Goal: Task Accomplishment & Management: Manage account settings

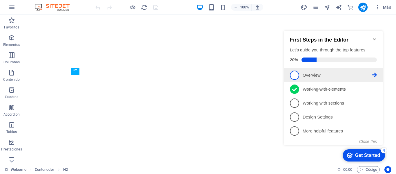
click at [296, 73] on span "1" at bounding box center [294, 75] width 9 height 9
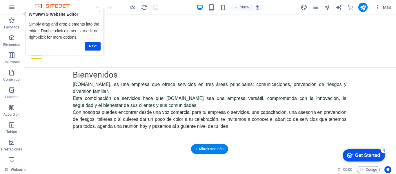
scroll to position [302, 0]
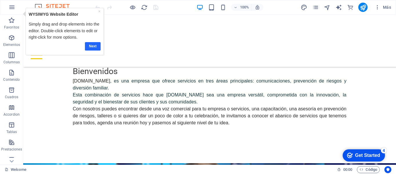
click at [91, 45] on link "Next" at bounding box center [93, 46] width 16 height 8
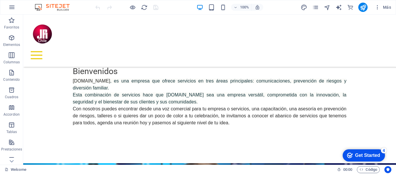
click at [359, 153] on div "Get Started" at bounding box center [368, 155] width 25 height 5
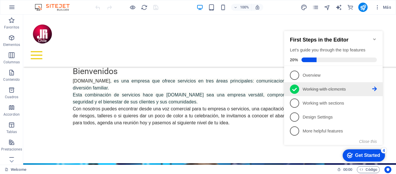
click at [330, 89] on p "Working with elements - completed" at bounding box center [338, 89] width 70 height 6
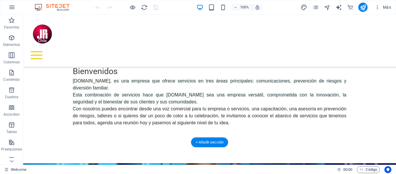
scroll to position [0, 0]
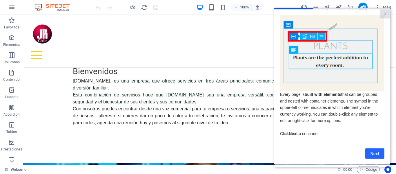
click at [374, 153] on link "Next" at bounding box center [375, 153] width 19 height 10
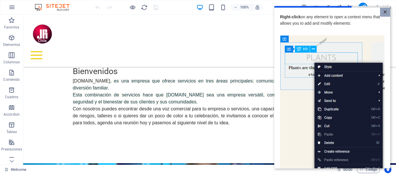
click at [384, 10] on link "×" at bounding box center [386, 12] width 10 height 9
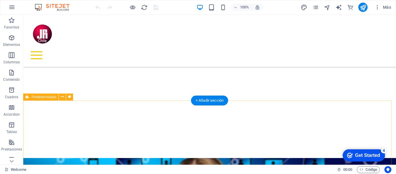
scroll to position [273, 0]
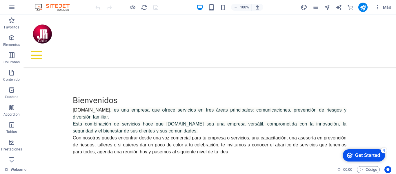
click at [356, 152] on div "checkmark Get Started 4" at bounding box center [364, 155] width 42 height 12
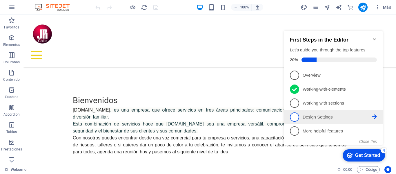
click at [376, 115] on icon at bounding box center [375, 116] width 5 height 5
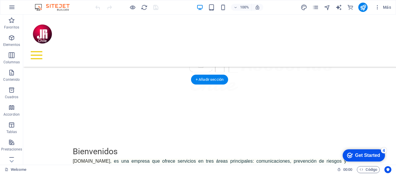
scroll to position [232, 0]
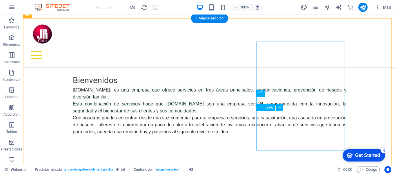
scroll to position [319, 0]
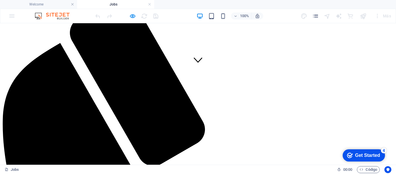
scroll to position [99, 0]
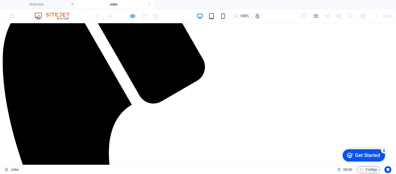
scroll to position [157, 0]
click at [23, 1] on h4 "Welcome" at bounding box center [38, 4] width 77 height 6
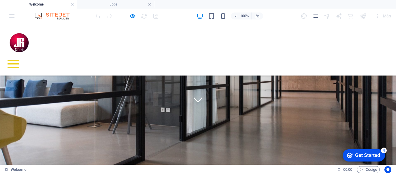
scroll to position [58, 0]
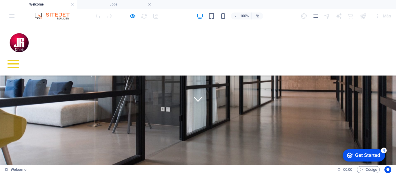
drag, startPoint x: 114, startPoint y: 2, endPoint x: 132, endPoint y: 11, distance: 20.8
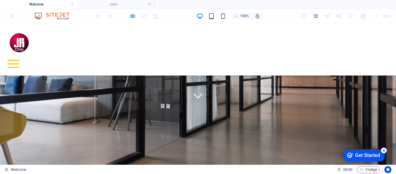
scroll to position [29, 0]
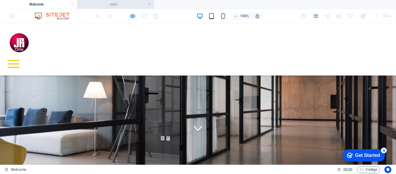
click at [113, 5] on h4 "Jobs" at bounding box center [115, 4] width 77 height 6
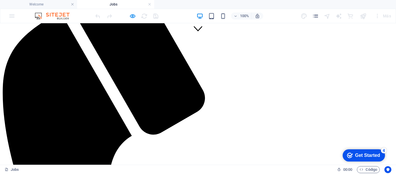
scroll to position [99, 0]
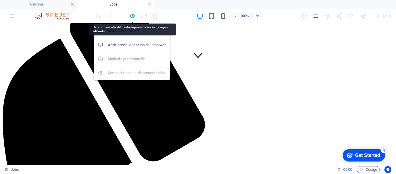
click at [132, 15] on icon "button" at bounding box center [132, 16] width 7 height 7
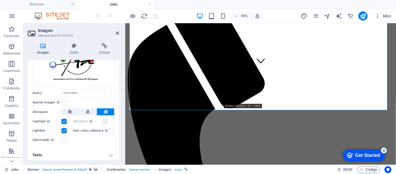
scroll to position [48, 0]
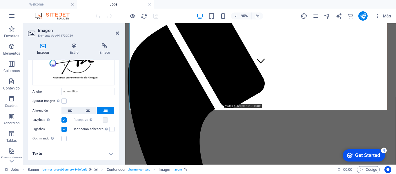
click at [110, 153] on h4 "Texto" at bounding box center [73, 154] width 91 height 14
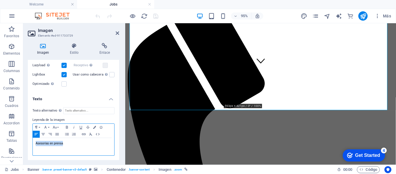
drag, startPoint x: 66, startPoint y: 143, endPoint x: 28, endPoint y: 140, distance: 37.9
click at [28, 140] on div "Texto alternativo El texto alternativo es usado por aquellos dispositivos que n…" at bounding box center [73, 131] width 91 height 58
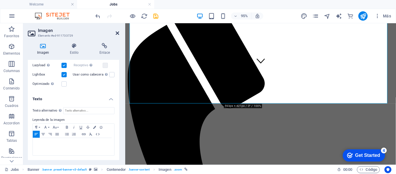
click at [117, 33] on icon at bounding box center [117, 33] width 3 height 5
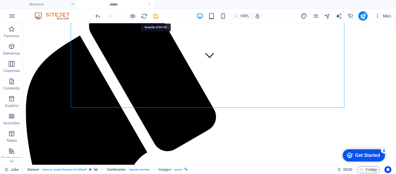
click at [155, 17] on icon "save" at bounding box center [156, 16] width 7 height 7
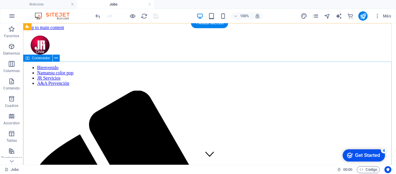
scroll to position [0, 0]
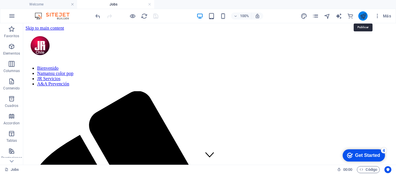
click at [363, 14] on icon "publish" at bounding box center [363, 16] width 7 height 7
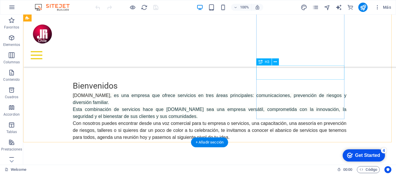
scroll to position [302, 0]
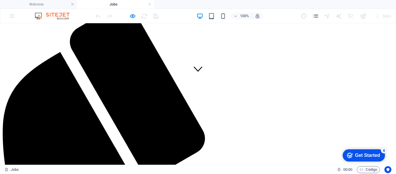
scroll to position [87, 0]
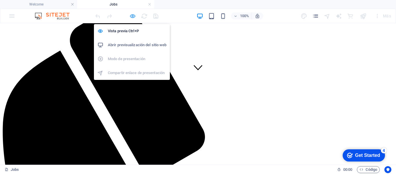
click at [132, 17] on icon "button" at bounding box center [132, 16] width 7 height 7
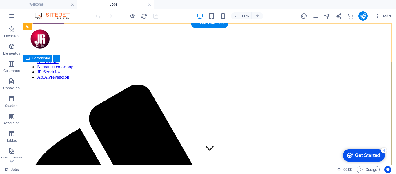
scroll to position [0, 0]
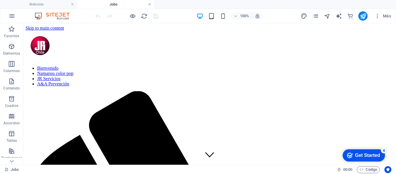
click at [149, 5] on link at bounding box center [149, 5] width 3 height 6
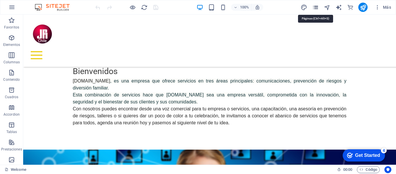
click at [316, 8] on icon "pages" at bounding box center [316, 7] width 7 height 7
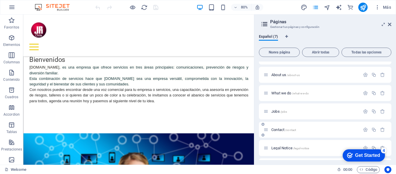
scroll to position [0, 0]
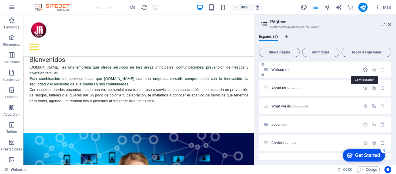
click at [365, 69] on icon "button" at bounding box center [365, 69] width 5 height 5
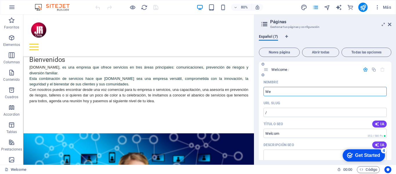
type input "W"
type input "b"
type input "/beu"
type input "b"
type input "/"
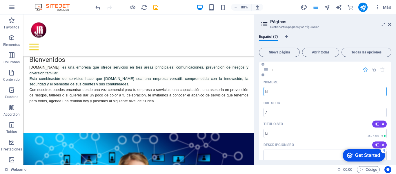
type input "bie"
type input "/bi"
type input "bienve"
type input "/bien"
type input "bienvenidos"
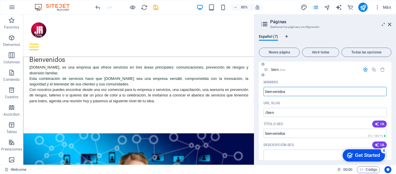
type input "/bienvenidos"
click at [267, 89] on input "bienvenidos" at bounding box center [325, 91] width 123 height 9
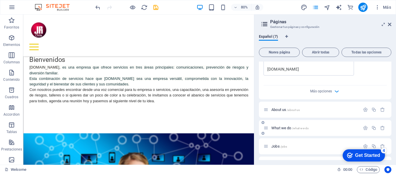
scroll to position [203, 0]
type input "Bienvenidos"
click at [337, 90] on icon "button" at bounding box center [337, 90] width 7 height 7
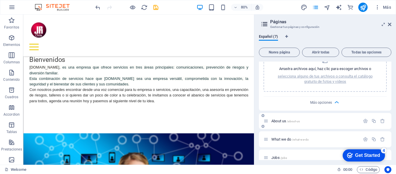
scroll to position [290, 0]
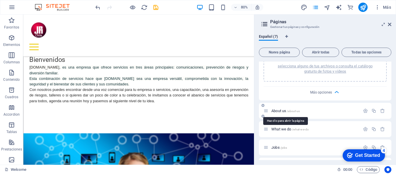
click at [276, 110] on span "About us /about-us" at bounding box center [286, 111] width 28 height 4
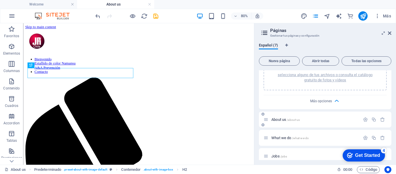
scroll to position [125, 0]
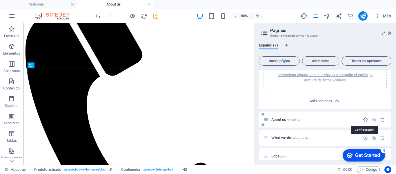
click at [365, 118] on icon "button" at bounding box center [365, 119] width 5 height 5
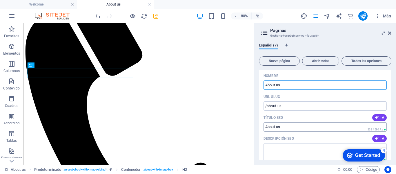
scroll to position [348, 0]
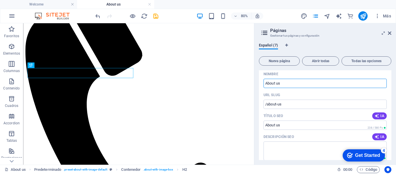
drag, startPoint x: 286, startPoint y: 83, endPoint x: 262, endPoint y: 83, distance: 24.1
click at [261, 83] on div "Nombre About us ​ URL SLUG /about-us ​ Título SEO IA About us ​ 238 / 580 Px De…" at bounding box center [325, 177] width 133 height 216
type input "N"
type input "/na"
type input "NA"
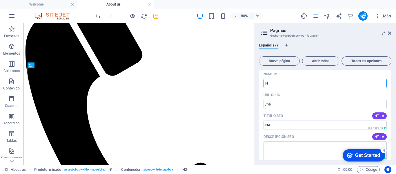
type input "N"
type input "/n"
type input "N"
type input "Naman"
type input "/na"
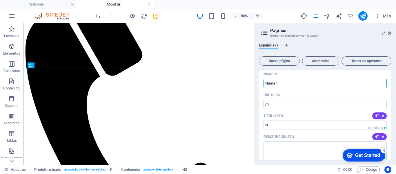
type input "Na"
type input "Namansu"
type input "/namansu"
type input "Namansu"
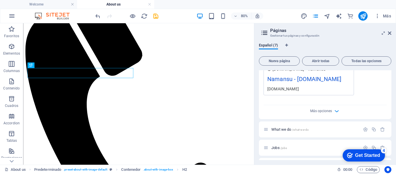
scroll to position [522, 0]
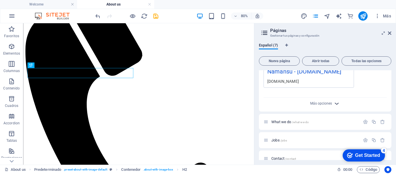
type input "Namansu"
click at [337, 103] on icon "button" at bounding box center [337, 103] width 7 height 7
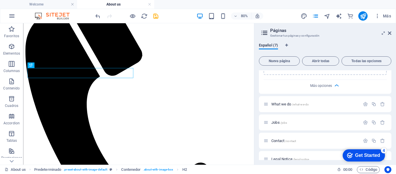
scroll to position [639, 0]
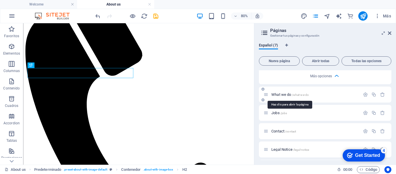
click at [281, 95] on span "What we do /what-we-do" at bounding box center [290, 94] width 37 height 4
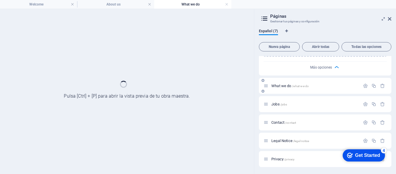
scroll to position [0, 0]
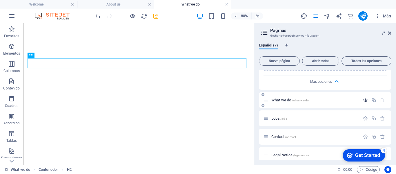
click at [365, 100] on icon "button" at bounding box center [365, 100] width 5 height 5
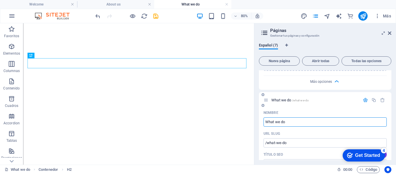
drag, startPoint x: 259, startPoint y: 120, endPoint x: 261, endPoint y: 119, distance: 3.1
type input "j"
type input "Jr"
type input "/j"
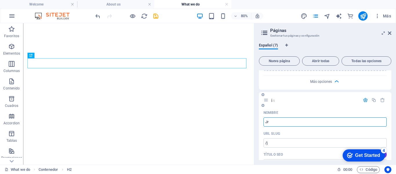
type input "j"
type input "Jrser"
type input "/jr"
type input "Jr"
type input "Jrservicios"
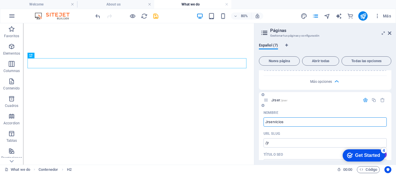
type input "/jrser"
type input "Jrser"
type input "Jrservicios"
type input "/jrservicios"
type input "Jrservicios"
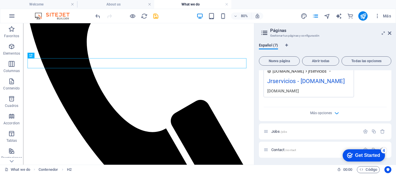
scroll to position [865, 0]
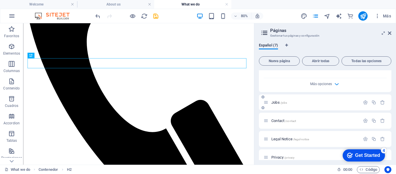
type input "Jrservicios"
click at [275, 102] on span "Jobs /jobs" at bounding box center [280, 102] width 16 height 4
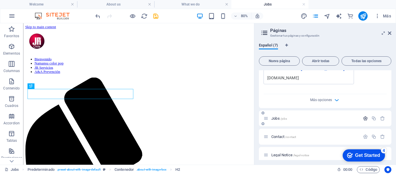
scroll to position [148, 0]
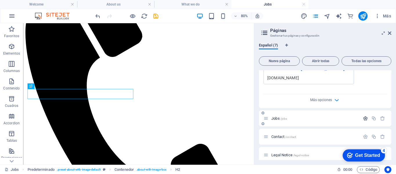
click at [364, 116] on icon "button" at bounding box center [365, 118] width 5 height 5
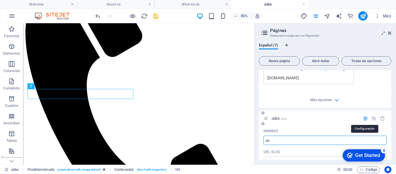
type input "J"
type input "A&A"
type input "/"
type input "A&Apres"
type input "/a-a"
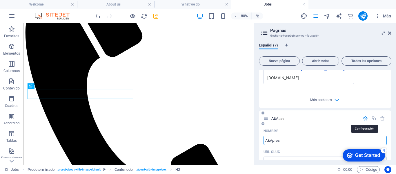
type input "A&A"
type input "A&Apre"
type input "/a-apres"
type input "A&Apres"
type input "A&Aprevencion"
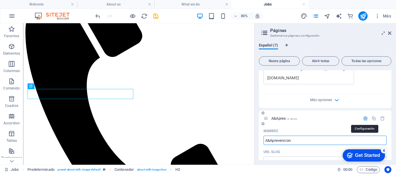
type input "/a-apre"
type input "A&Apre"
type input "A&Aprevencion"
type input "/a-aprevencion"
type input "A&Aprevencion"
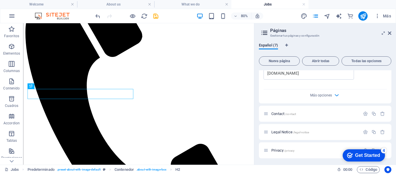
scroll to position [1097, 0]
type input "A&Aprevencion"
click at [336, 93] on icon "button" at bounding box center [337, 94] width 7 height 7
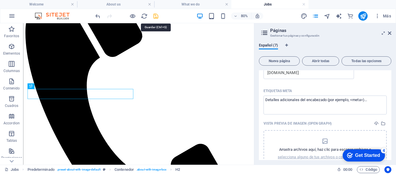
click at [155, 15] on icon "save" at bounding box center [156, 16] width 7 height 7
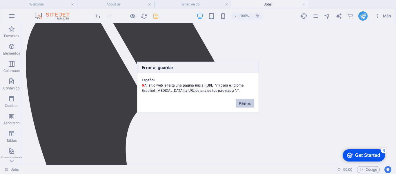
click at [247, 102] on button "Páginas" at bounding box center [245, 103] width 19 height 9
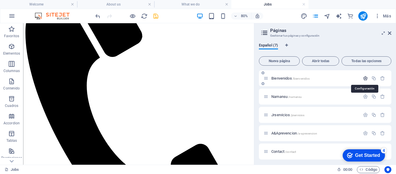
click at [365, 77] on icon "button" at bounding box center [365, 78] width 5 height 5
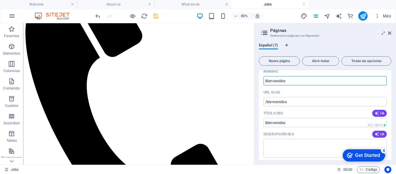
scroll to position [29, 0]
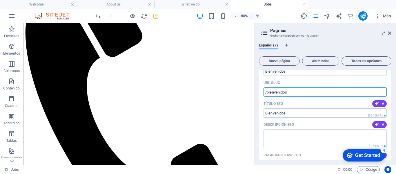
click at [266, 92] on input "/bienvenidos" at bounding box center [325, 91] width 123 height 9
click at [272, 92] on input "web/bienvenidos" at bounding box center [325, 91] width 123 height 9
click at [273, 93] on input "web/bienvenidos" at bounding box center [325, 91] width 123 height 9
click at [320, 93] on input "webjrchile/bienvenidosco" at bounding box center [325, 91] width 123 height 9
click at [282, 93] on input "webjrchile/bienvenidos" at bounding box center [325, 91] width 123 height 9
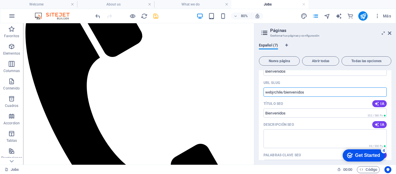
click at [282, 92] on input "webjrchile/bienvenidos" at bounding box center [325, 91] width 123 height 9
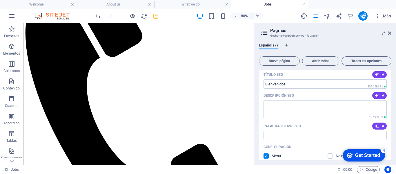
scroll to position [0, 0]
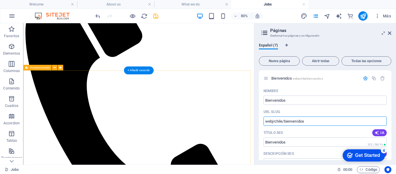
drag, startPoint x: 311, startPoint y: 144, endPoint x: 304, endPoint y: 144, distance: 7.3
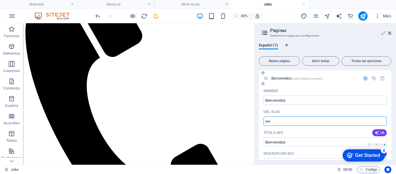
type input "w"
click at [298, 101] on input "Bienvenidos" at bounding box center [325, 99] width 123 height 9
click at [293, 120] on input "URL SLUG" at bounding box center [325, 120] width 123 height 9
type input "/bienvenidos"
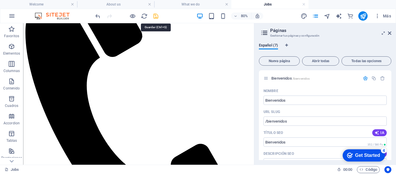
click at [157, 16] on icon "save" at bounding box center [156, 16] width 7 height 7
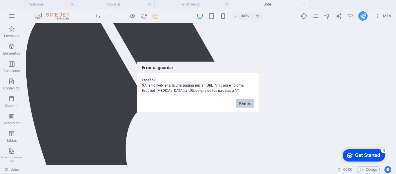
click at [246, 104] on button "Páginas" at bounding box center [245, 103] width 19 height 9
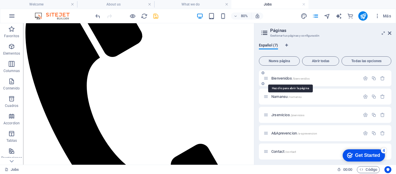
click at [293, 78] on span "/bienvenidos" at bounding box center [301, 78] width 17 height 3
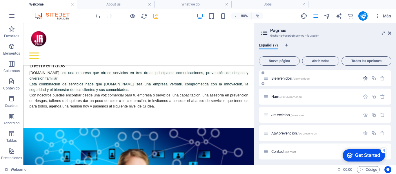
click at [365, 78] on icon "button" at bounding box center [365, 78] width 5 height 5
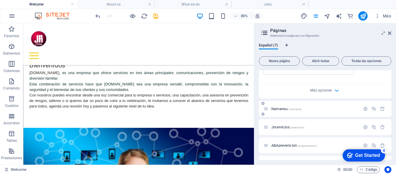
scroll to position [203, 0]
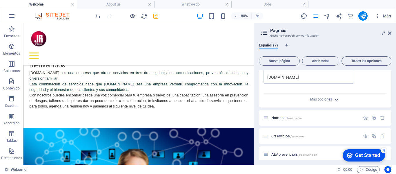
click at [337, 98] on icon "button" at bounding box center [337, 99] width 7 height 7
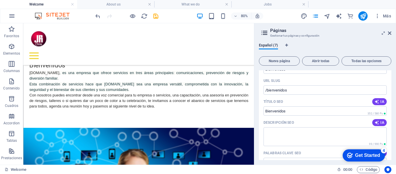
scroll to position [0, 0]
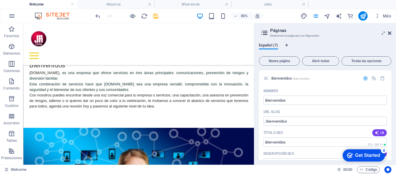
click at [389, 32] on icon at bounding box center [389, 33] width 3 height 5
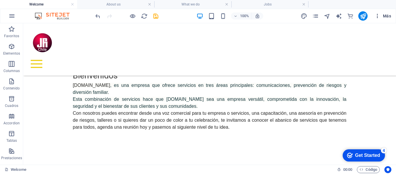
click at [378, 15] on icon "button" at bounding box center [378, 16] width 6 height 6
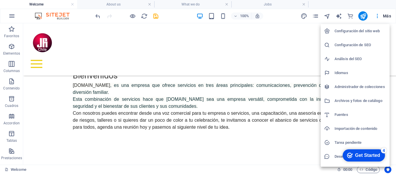
click at [340, 74] on h6 "Idiomas" at bounding box center [361, 72] width 52 height 7
select select "44"
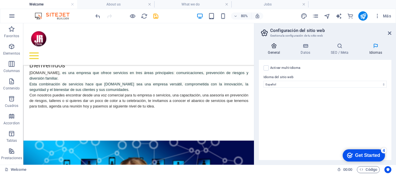
click at [274, 46] on icon at bounding box center [274, 46] width 30 height 6
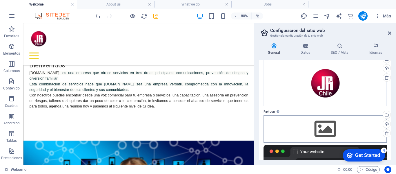
scroll to position [58, 0]
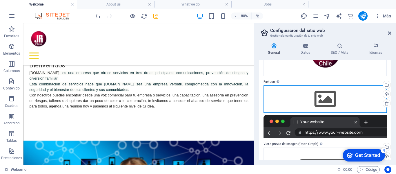
click at [325, 98] on div "Arrastra archivos aquí, haz clic para escoger archivos o selecciona archivos de…" at bounding box center [325, 98] width 123 height 27
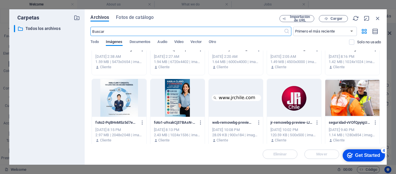
scroll to position [124, 0]
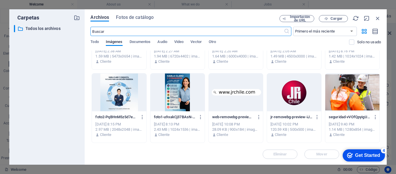
click at [229, 91] on div at bounding box center [236, 92] width 54 height 38
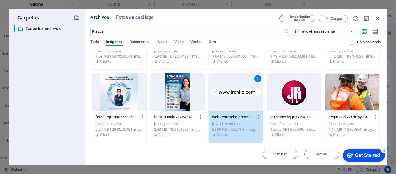
click at [237, 98] on div "1" at bounding box center [236, 92] width 54 height 38
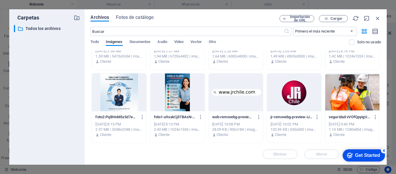
click at [237, 98] on div at bounding box center [236, 92] width 54 height 38
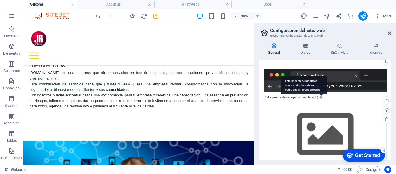
scroll to position [113, 0]
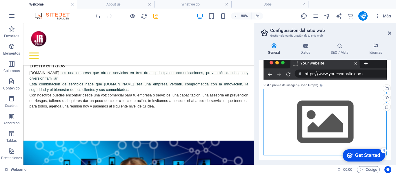
click at [322, 119] on div "Arrastra archivos aquí, haz clic para escoger archivos o selecciona archivos de…" at bounding box center [325, 122] width 123 height 66
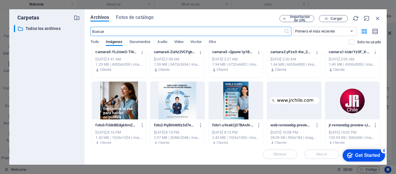
scroll to position [116, 0]
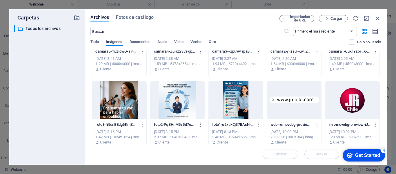
click at [354, 102] on div at bounding box center [353, 100] width 54 height 38
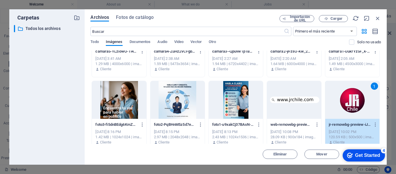
click at [354, 102] on div "1" at bounding box center [353, 100] width 54 height 38
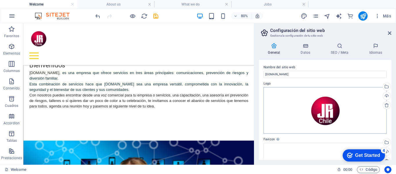
scroll to position [0, 0]
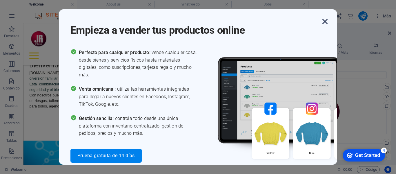
click at [326, 21] on icon "button" at bounding box center [325, 21] width 10 height 10
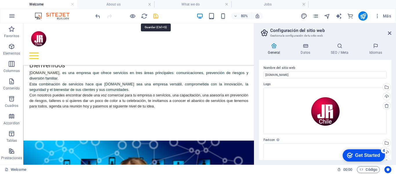
click at [157, 16] on icon "save" at bounding box center [156, 16] width 7 height 7
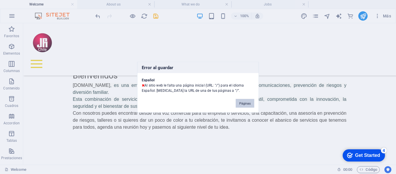
click at [247, 103] on button "Páginas" at bounding box center [245, 103] width 19 height 9
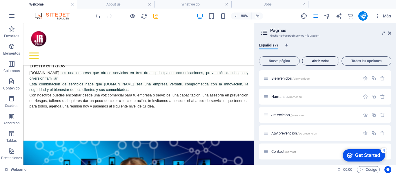
click at [323, 60] on span "Abrir todas" at bounding box center [321, 60] width 32 height 3
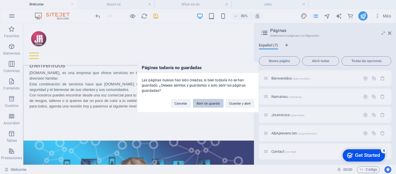
click at [210, 102] on button "Abrir sin guardar" at bounding box center [208, 103] width 30 height 9
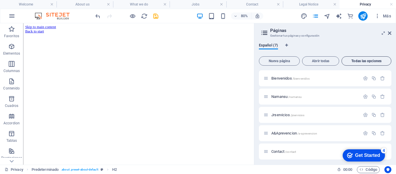
click at [366, 61] on span "Todas las opciones" at bounding box center [367, 60] width 45 height 3
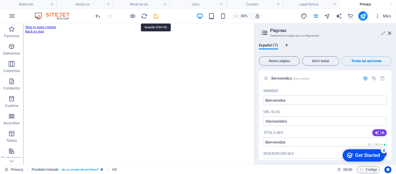
click at [155, 15] on icon "save" at bounding box center [156, 16] width 7 height 7
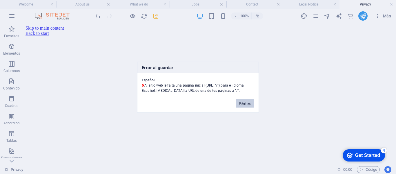
click at [246, 103] on button "Páginas" at bounding box center [245, 103] width 19 height 9
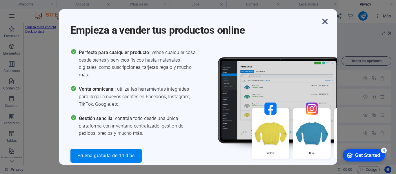
click at [327, 20] on icon "button" at bounding box center [325, 21] width 10 height 10
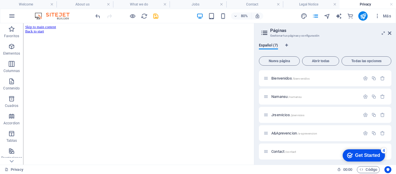
click at [394, 4] on h4 "Privacy" at bounding box center [368, 4] width 57 height 6
click at [391, 4] on link at bounding box center [391, 5] width 3 height 6
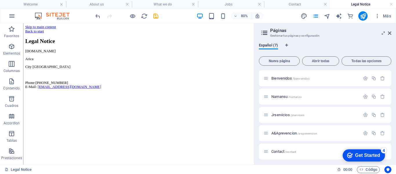
click at [391, 4] on link at bounding box center [391, 5] width 3 height 6
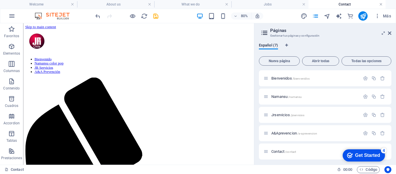
click at [382, 3] on link at bounding box center [381, 5] width 3 height 6
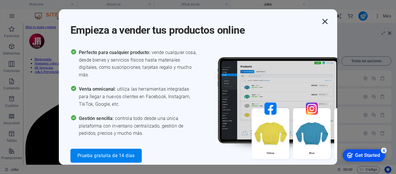
click at [325, 19] on icon "button" at bounding box center [325, 21] width 10 height 10
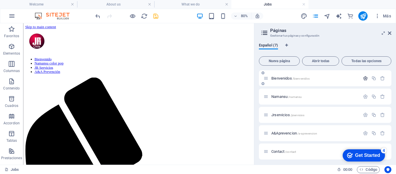
click at [365, 77] on icon "button" at bounding box center [365, 78] width 5 height 5
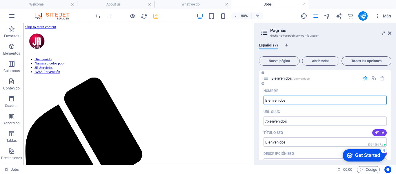
scroll to position [29, 0]
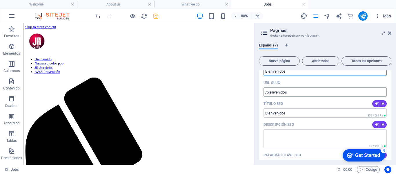
click at [265, 92] on input "/bienvenidos" at bounding box center [325, 91] width 123 height 9
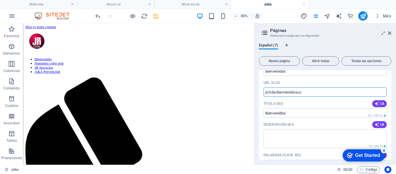
drag, startPoint x: 275, startPoint y: 92, endPoint x: 263, endPoint y: 92, distance: 11.9
click at [262, 92] on div "Nombre Bienvenidos ​ URL SLUG jrchile/bienvenidosco ​ Título SEO IA ​ 352 / 580…" at bounding box center [325, 169] width 133 height 224
click at [322, 106] on div "Título SEO IA" at bounding box center [325, 103] width 123 height 9
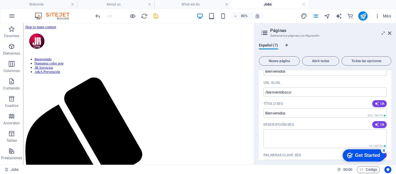
type input "/bienvenidosco"
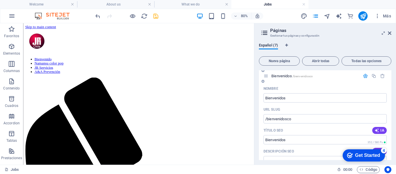
scroll to position [0, 0]
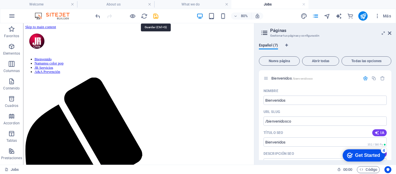
click at [156, 16] on icon "save" at bounding box center [156, 16] width 7 height 7
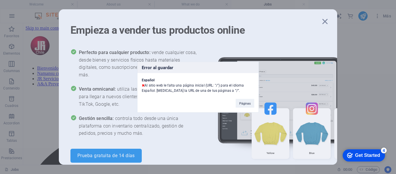
click at [325, 20] on div "Error al guardar Español Al sitio web le falta una página inicial (URL: "/") pa…" at bounding box center [198, 87] width 396 height 174
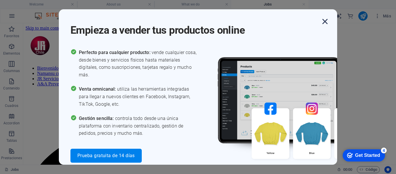
click at [326, 20] on icon "button" at bounding box center [325, 21] width 10 height 10
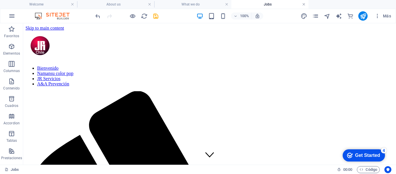
click at [304, 3] on link at bounding box center [303, 5] width 3 height 6
click at [228, 3] on link at bounding box center [226, 5] width 3 height 6
click at [149, 3] on link at bounding box center [149, 5] width 3 height 6
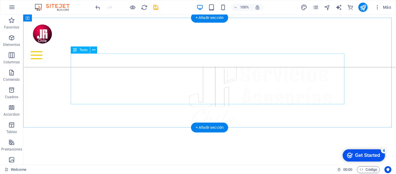
scroll to position [132, 0]
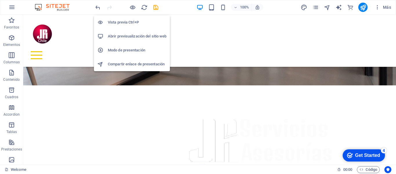
click at [130, 35] on h6 "Abrir previsualización del sitio web" at bounding box center [137, 36] width 59 height 7
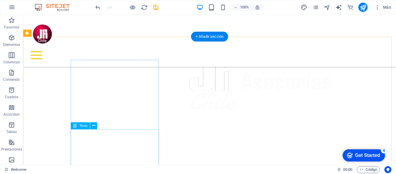
scroll to position [261, 0]
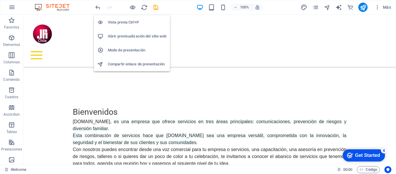
drag, startPoint x: 133, startPoint y: 7, endPoint x: 131, endPoint y: 43, distance: 36.0
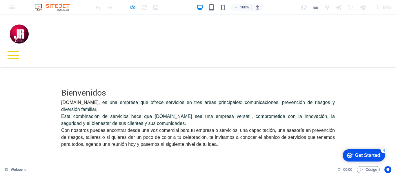
scroll to position [290, 0]
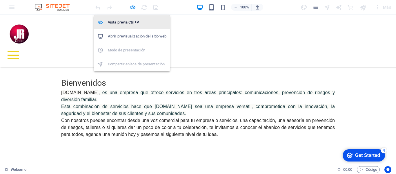
click at [126, 22] on h6 "Vista previa Ctrl+P" at bounding box center [137, 22] width 59 height 7
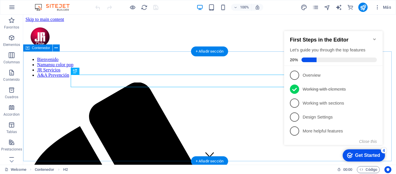
scroll to position [128, 0]
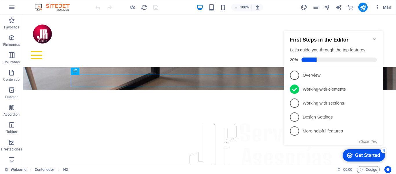
click at [374, 37] on icon "Minimize checklist" at bounding box center [375, 39] width 5 height 5
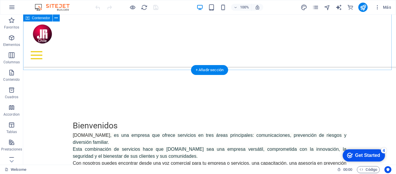
scroll to position [273, 0]
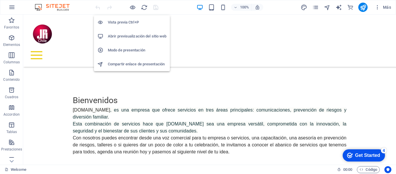
drag, startPoint x: 129, startPoint y: 21, endPoint x: 127, endPoint y: 25, distance: 3.6
click at [129, 21] on h6 "Vista previa Ctrl+P" at bounding box center [137, 22] width 59 height 7
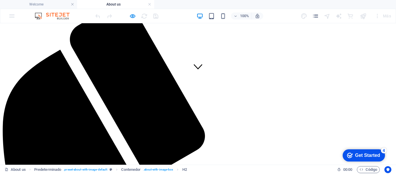
scroll to position [87, 0]
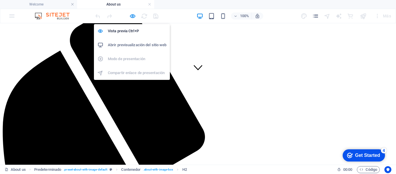
drag, startPoint x: 131, startPoint y: 16, endPoint x: 152, endPoint y: 41, distance: 32.6
click at [131, 15] on icon "button" at bounding box center [132, 16] width 7 height 7
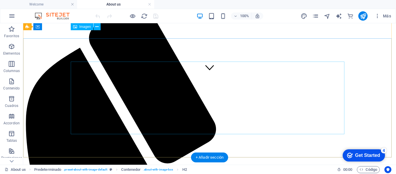
scroll to position [0, 0]
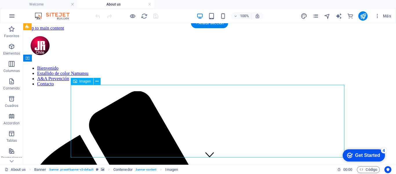
select select "px"
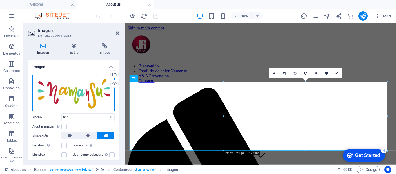
click at [62, 97] on div "Arrastra archivos aquí, haz clic para escoger archivos o selecciona archivos de…" at bounding box center [74, 93] width 82 height 36
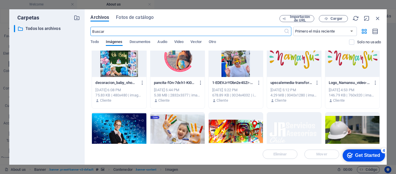
scroll to position [319, 0]
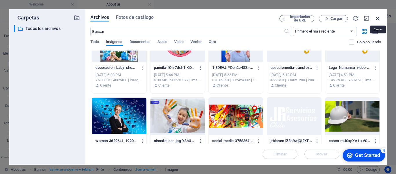
click at [378, 17] on icon "button" at bounding box center [378, 18] width 6 height 6
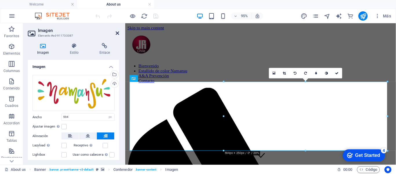
click at [118, 32] on icon at bounding box center [117, 33] width 3 height 5
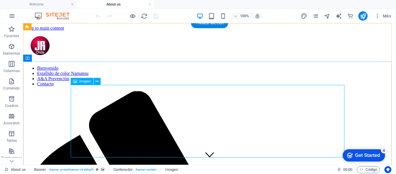
select select "px"
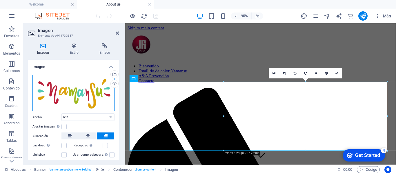
click at [68, 90] on div "Arrastra archivos aquí, haz clic para escoger archivos o selecciona archivos de…" at bounding box center [74, 93] width 82 height 36
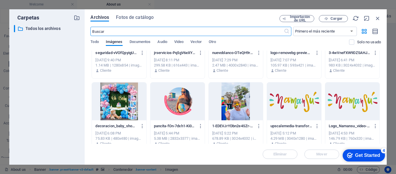
scroll to position [261, 0]
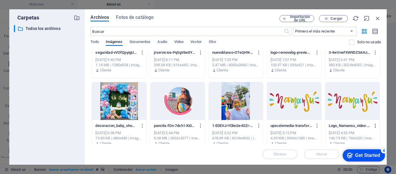
click at [374, 125] on icon "button" at bounding box center [376, 125] width 6 height 5
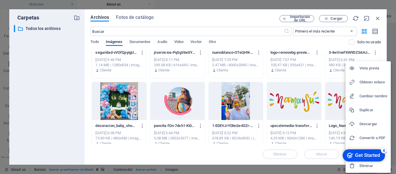
click at [0, 0] on appcues-checklist "Contextual help checklist present on screen" at bounding box center [0, 0] width 0 height 0
click at [351, 166] on icon at bounding box center [352, 166] width 6 height 6
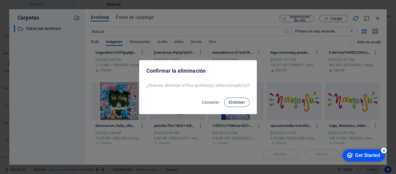
click at [237, 101] on span "Eliminar" at bounding box center [237, 102] width 16 height 5
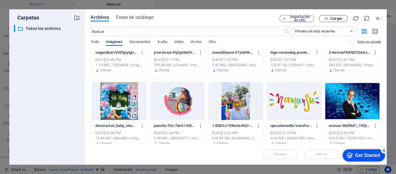
click at [334, 19] on span "Cargar" at bounding box center [337, 18] width 12 height 3
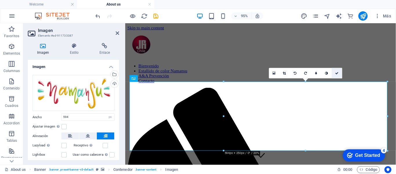
click at [336, 73] on icon at bounding box center [337, 72] width 3 height 3
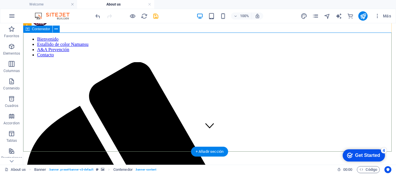
scroll to position [0, 0]
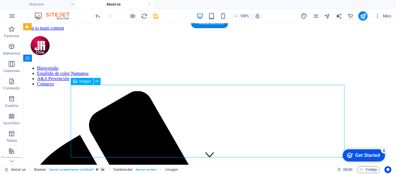
select select "px"
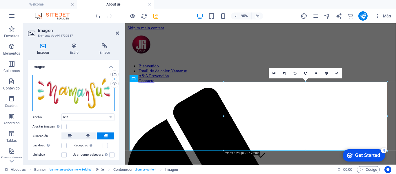
click at [89, 85] on div "Arrastra archivos aquí, haz clic para escoger archivos o selecciona archivos de…" at bounding box center [74, 93] width 82 height 36
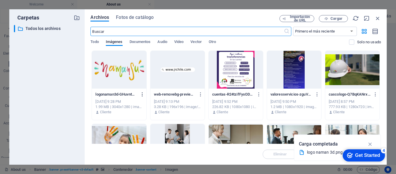
click at [142, 93] on icon "button" at bounding box center [143, 94] width 6 height 5
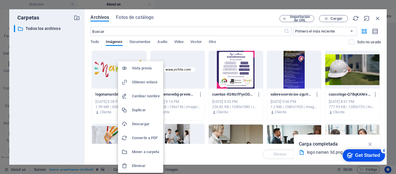
click at [138, 165] on h6 "Eliminar" at bounding box center [146, 165] width 28 height 7
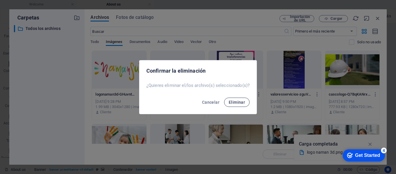
click at [240, 103] on span "Eliminar" at bounding box center [237, 102] width 16 height 5
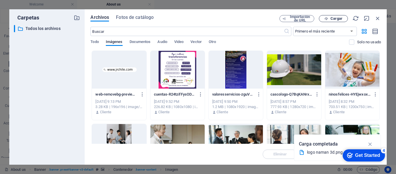
click at [334, 18] on span "Cargar" at bounding box center [337, 18] width 12 height 3
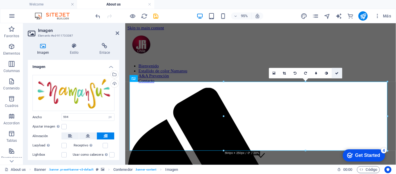
click at [337, 73] on icon at bounding box center [337, 72] width 3 height 3
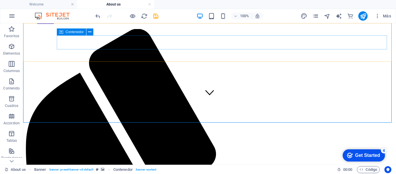
scroll to position [58, 0]
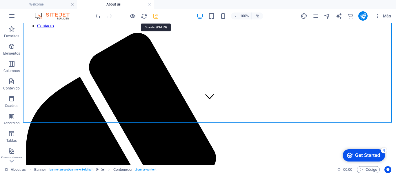
click at [156, 17] on icon "save" at bounding box center [156, 16] width 7 height 7
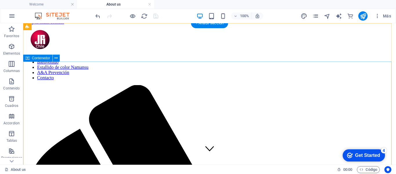
scroll to position [0, 0]
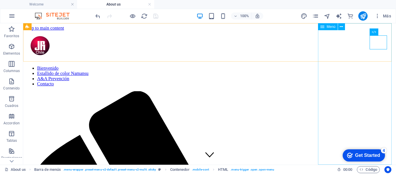
click at [349, 86] on nav "Bienvenido Estallido de color Namansu A&A Prevención Contacto" at bounding box center [210, 76] width 369 height 21
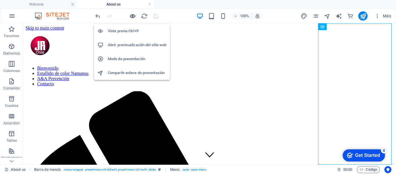
click at [133, 15] on icon "button" at bounding box center [132, 16] width 7 height 7
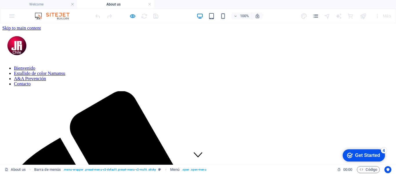
click at [46, 81] on font "A&A Prevención" at bounding box center [30, 78] width 32 height 5
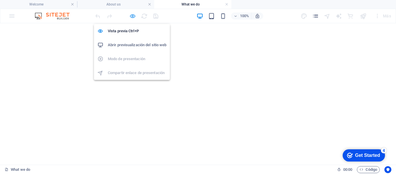
click at [133, 16] on icon "button" at bounding box center [132, 16] width 7 height 7
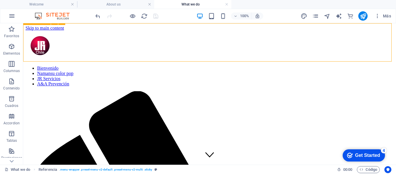
scroll to position [5, 0]
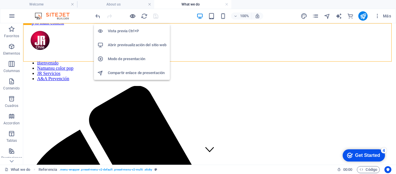
click at [131, 15] on icon "button" at bounding box center [132, 16] width 7 height 7
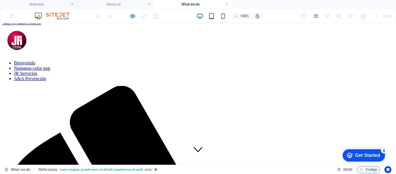
click at [46, 81] on link "A&A Prevención" at bounding box center [30, 78] width 32 height 5
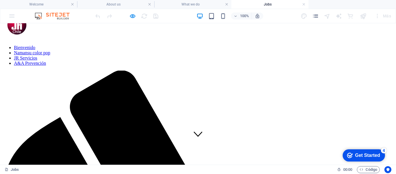
scroll to position [50, 0]
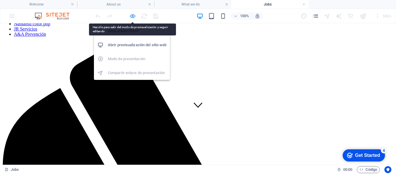
click at [132, 16] on icon "button" at bounding box center [132, 16] width 7 height 7
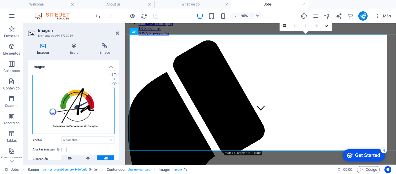
click at [75, 105] on div "Arrastra archivos aquí, haz clic para escoger archivos o selecciona archivos de…" at bounding box center [74, 104] width 82 height 59
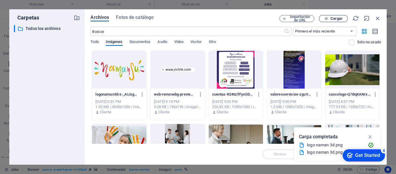
click at [334, 18] on span "Cargar" at bounding box center [337, 18] width 12 height 3
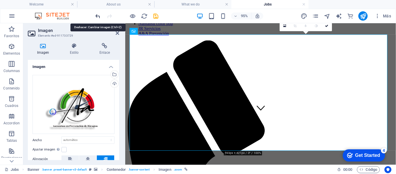
drag, startPoint x: 98, startPoint y: 15, endPoint x: 95, endPoint y: 46, distance: 31.2
click at [98, 15] on icon "undo" at bounding box center [98, 16] width 7 height 7
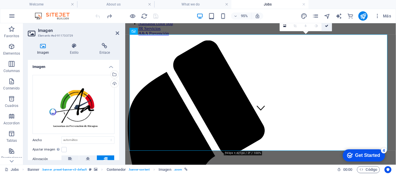
click at [327, 25] on icon at bounding box center [326, 25] width 3 height 3
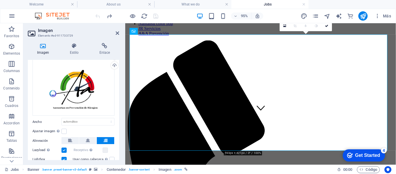
scroll to position [48, 0]
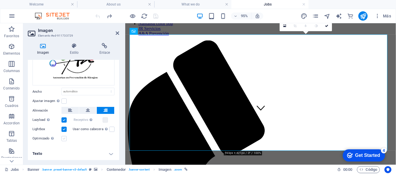
click at [65, 138] on label at bounding box center [64, 138] width 5 height 5
click at [0, 0] on input "Optimizado Las imágenes se comprimen para así mejorar la velocidad de las págin…" at bounding box center [0, 0] width 0 height 0
click at [64, 138] on label at bounding box center [64, 138] width 5 height 5
click at [0, 0] on input "Optimizado Las imágenes se comprimen para así mejorar la velocidad de las págin…" at bounding box center [0, 0] width 0 height 0
click at [64, 138] on label at bounding box center [64, 138] width 5 height 5
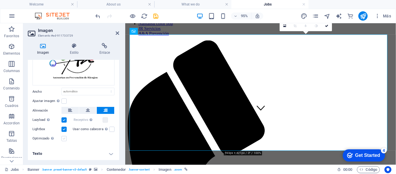
click at [0, 0] on input "Optimizado Las imágenes se comprimen para así mejorar la velocidad de las págin…" at bounding box center [0, 0] width 0 height 0
click at [339, 25] on icon at bounding box center [337, 25] width 3 height 3
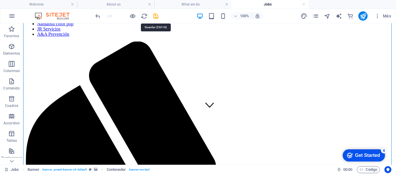
click at [157, 15] on icon "save" at bounding box center [156, 16] width 7 height 7
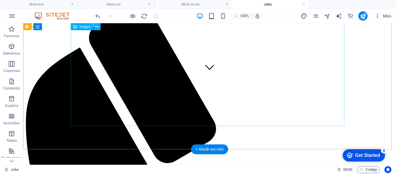
scroll to position [79, 0]
